Goal: Task Accomplishment & Management: Manage account settings

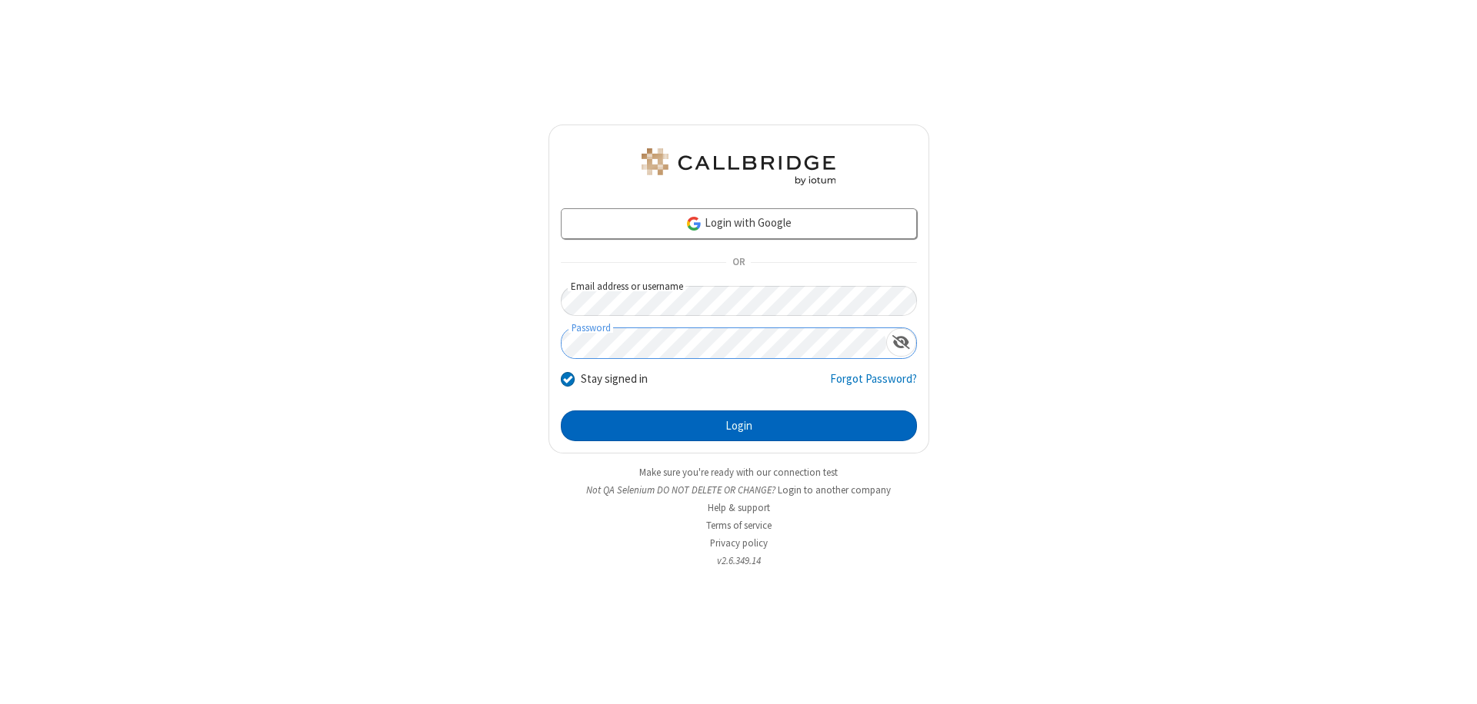
click at [738, 426] on button "Login" at bounding box center [739, 426] width 356 height 31
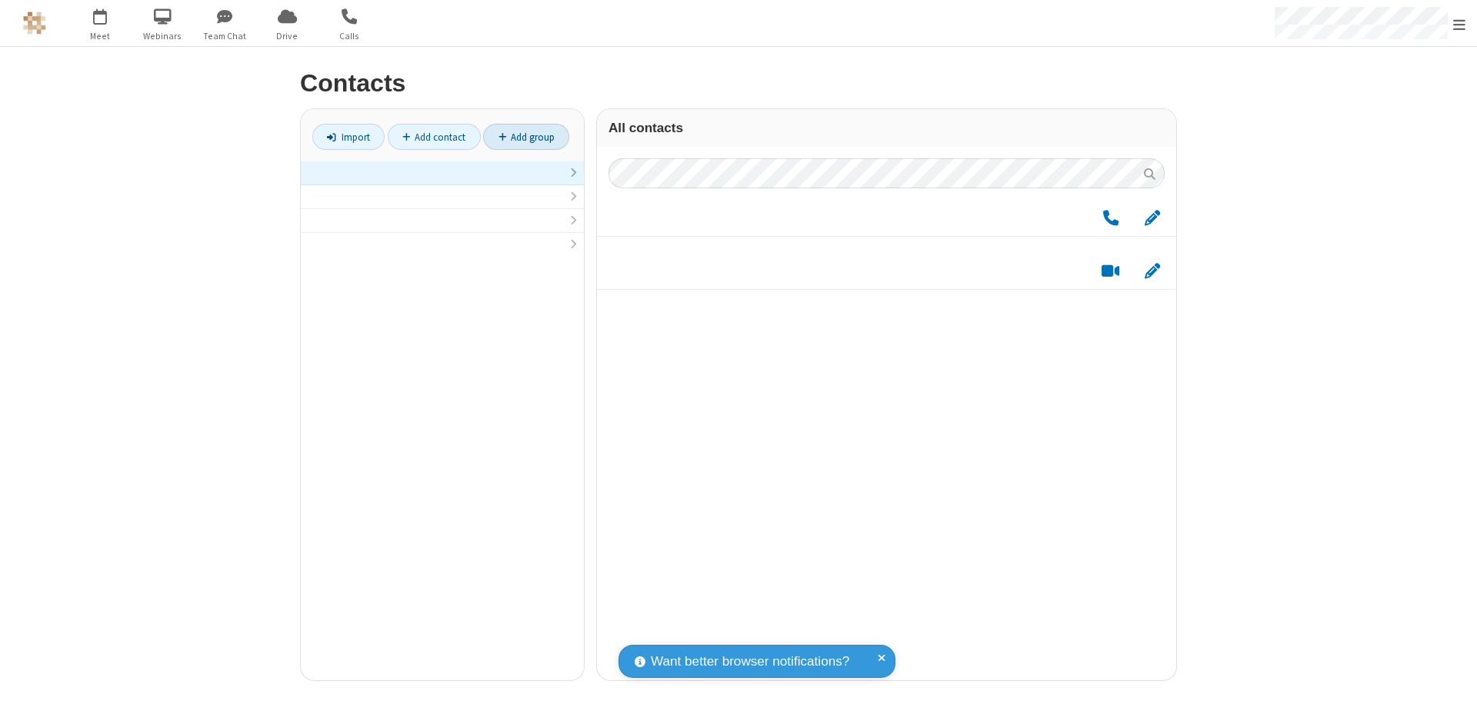
click at [442, 182] on link at bounding box center [442, 174] width 283 height 24
click at [526, 137] on link "Add group" at bounding box center [526, 137] width 86 height 26
